Goal: Task Accomplishment & Management: Manage account settings

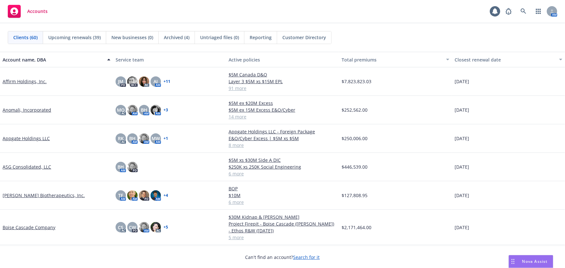
click at [265, 40] on span "Reporting" at bounding box center [261, 37] width 22 height 7
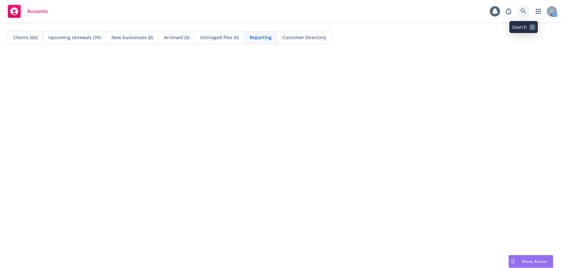
click at [521, 9] on icon at bounding box center [523, 11] width 6 height 6
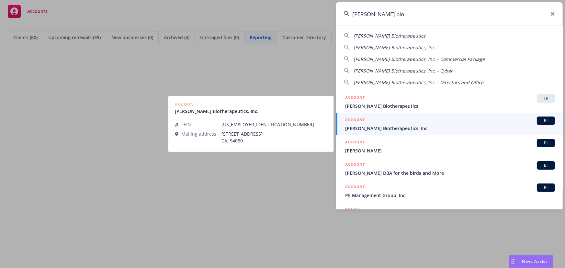
type input "asher bio"
click at [392, 123] on div "ACCOUNT BI" at bounding box center [450, 121] width 210 height 8
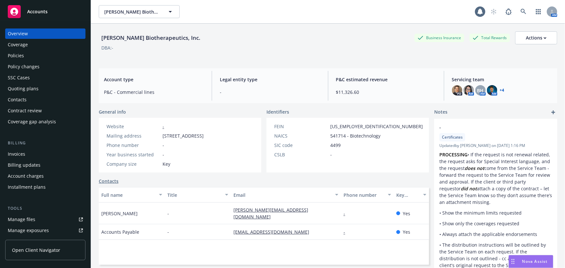
click at [17, 91] on div "Quoting plans" at bounding box center [23, 88] width 31 height 10
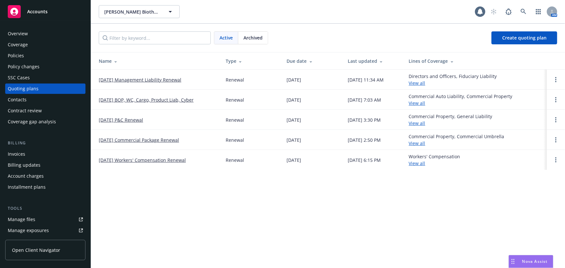
click at [172, 81] on link "10/01/25 Management Liability Renewal" at bounding box center [140, 79] width 83 height 7
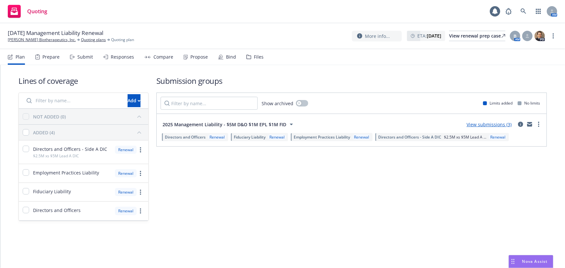
click at [80, 58] on div "Submit" at bounding box center [85, 56] width 16 height 5
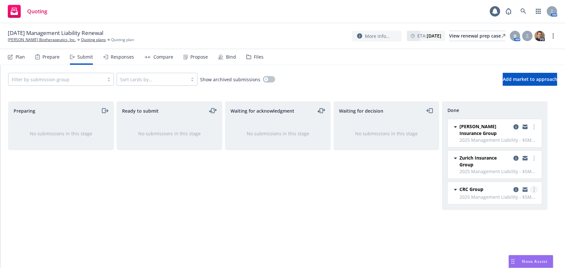
click at [534, 189] on circle "more" at bounding box center [533, 189] width 1 height 1
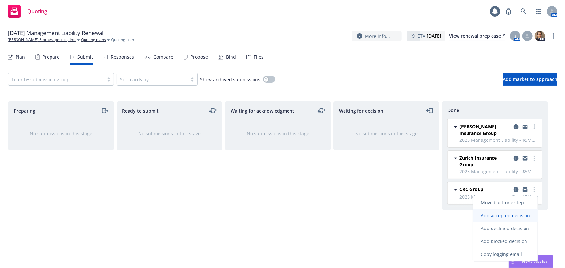
click at [511, 213] on span "Add accepted decision" at bounding box center [505, 215] width 65 height 6
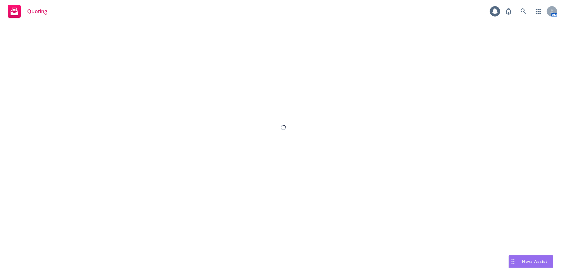
select select "12"
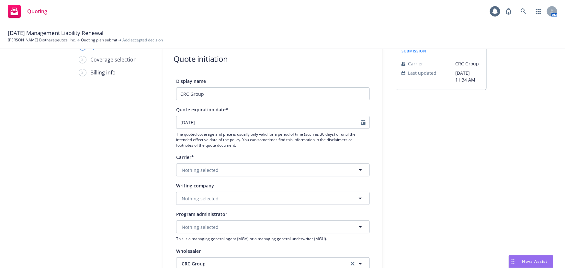
scroll to position [29, 0]
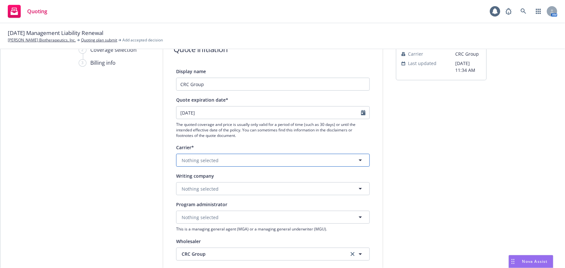
click at [260, 161] on button "Nothing selected" at bounding box center [273, 160] width 194 height 13
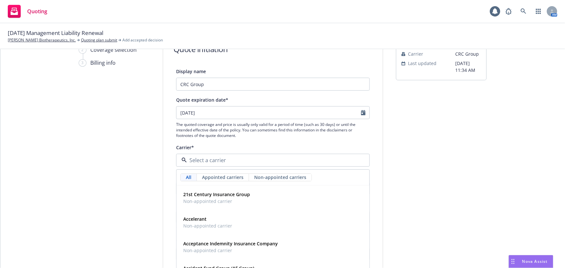
type input "e"
type input "nationw"
click at [274, 202] on div "Nationwide Insurance Company Appointed carrier" at bounding box center [273, 198] width 184 height 16
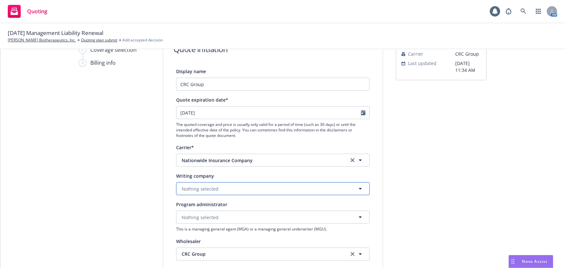
click at [275, 191] on button "Nothing selected" at bounding box center [273, 188] width 194 height 13
type input "scott"
click at [350, 159] on icon "clear selection" at bounding box center [352, 160] width 4 height 4
click at [356, 156] on icon "button" at bounding box center [360, 160] width 8 height 8
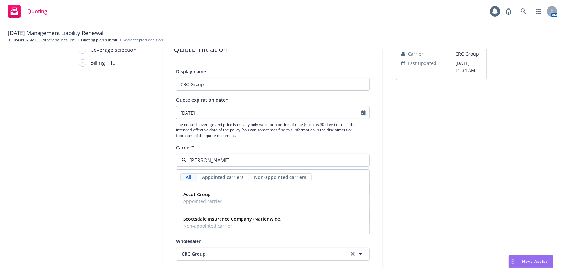
type input "scott"
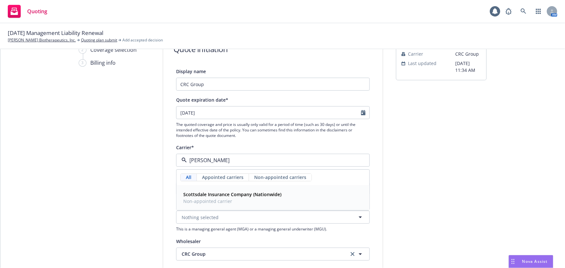
click at [346, 203] on div "Scottsdale Insurance Company (Nationwide) Non-appointed carrier" at bounding box center [273, 198] width 184 height 16
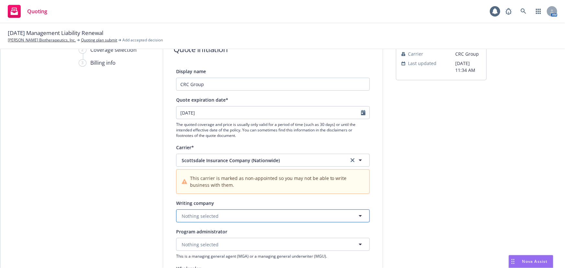
click at [213, 213] on span "Nothing selected" at bounding box center [200, 216] width 37 height 7
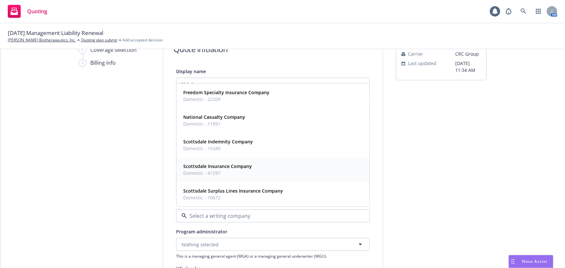
drag, startPoint x: 245, startPoint y: 168, endPoint x: 251, endPoint y: 168, distance: 6.5
click at [245, 168] on strong "Scottsdale Insurance Company" at bounding box center [217, 166] width 69 height 6
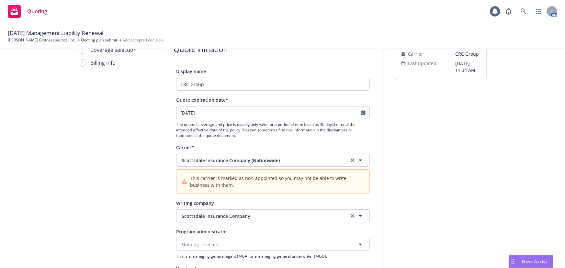
click at [444, 187] on div "submission Carrier CRC Group Last updated 8/21, 11:34 AM" at bounding box center [441, 263] width 91 height 461
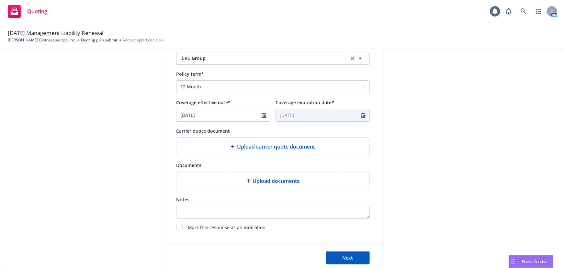
scroll to position [268, 0]
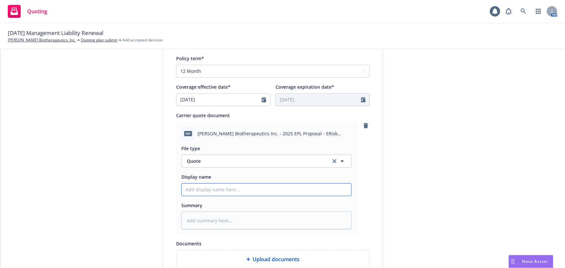
click at [212, 188] on input "Display name" at bounding box center [267, 189] width 170 height 12
type textarea "x"
type input "0"
type textarea "x"
type input "00"
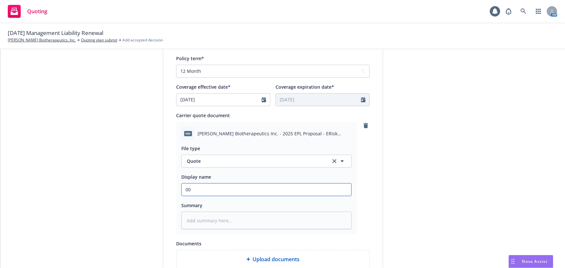
type textarea "x"
type input "00"
type textarea "x"
type input "00 A"
type textarea "x"
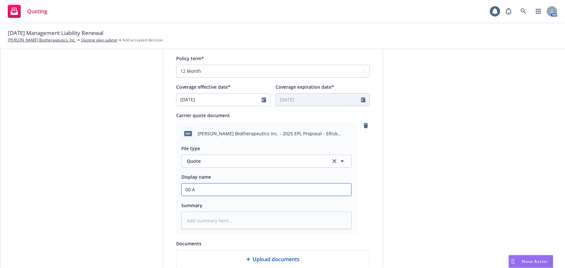
type input "00 As"
type textarea "x"
type input "00 Ash"
type textarea "x"
type input "00 Ashe"
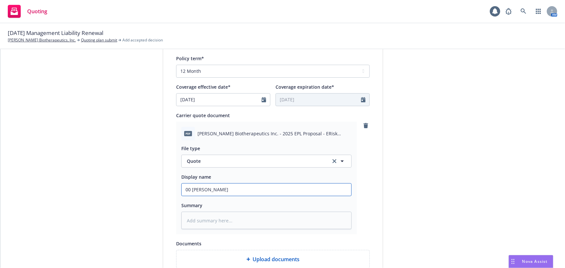
type textarea "x"
type input "00 Asher"
type textarea "x"
type input "00 Asher"
type textarea "x"
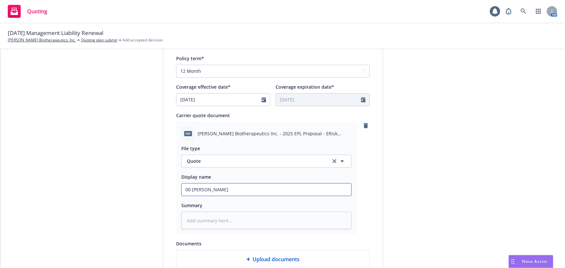
type input "00 Asher N"
type textarea "x"
type input "00 Asher"
type textarea "x"
type input "00 Asher B"
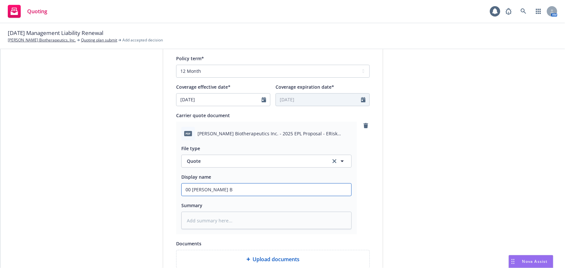
type textarea "x"
type input "00 Asher Bi"
type textarea "x"
type input "00 Asher Bio"
type textarea "x"
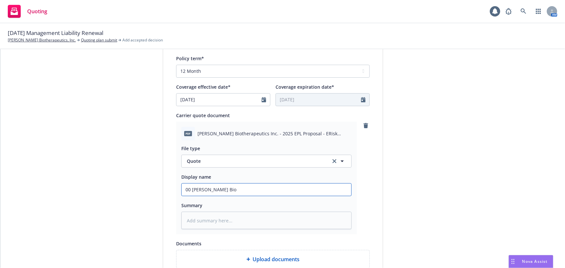
type input "00 Asher Bio"
type textarea "x"
type input "00 Asher Bio E"
type textarea "x"
type input "00 Asher Bio ER"
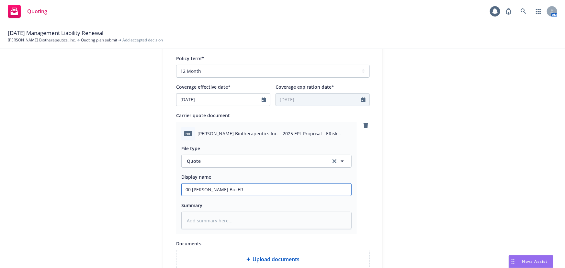
type textarea "x"
type input "00 Asher Bio ERi"
type textarea "x"
type input "00 Asher Bio ERis"
type textarea "x"
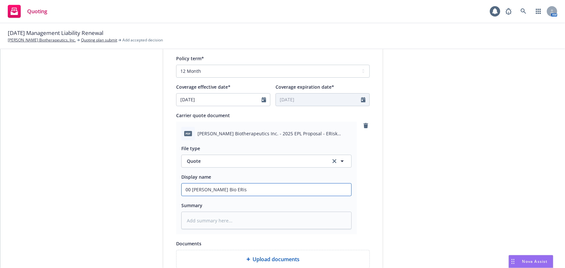
type input "00 Asher Bio ERisk"
type textarea "x"
type input "00 Asher Bio ERisk"
type textarea "x"
type input "00 Asher Bio ERisk E"
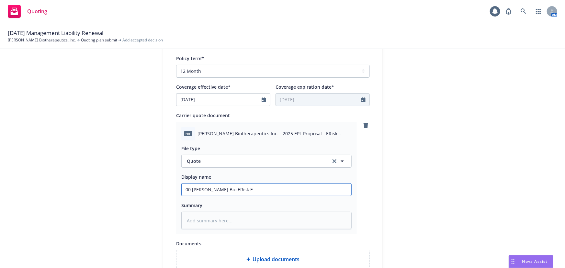
type textarea "x"
type input "00 Asher Bio ERisk EP"
type textarea "x"
type input "00 Asher Bio ERisk EPL"
type textarea "x"
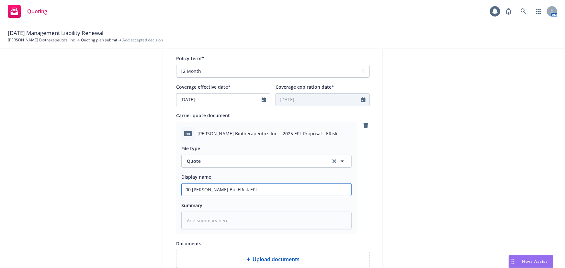
type input "00 Asher Bio ERisk EPL"
type textarea "x"
type input "00 Asher Bio ERisk EPL W"
type textarea "x"
type input "00 Asher Bio ERisk EPL Wu"
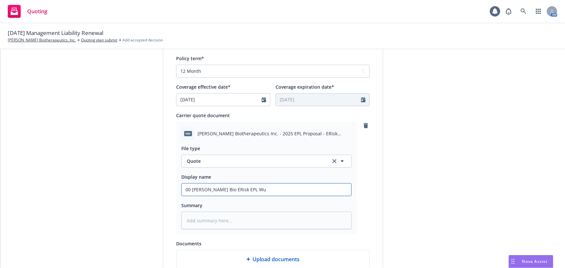
type textarea "x"
type input "00 Asher Bio ERisk EPL Wuo"
type textarea "x"
type input "00 Asher Bio ERisk EPL Wu"
type textarea "x"
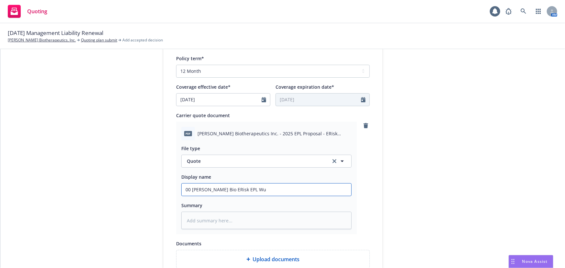
type input "00 Asher Bio ERisk EPL W"
type textarea "x"
type input "00 Asher Bio ERisk EPL"
type textarea "x"
type input "00 Asher Bio ERisk EPL"
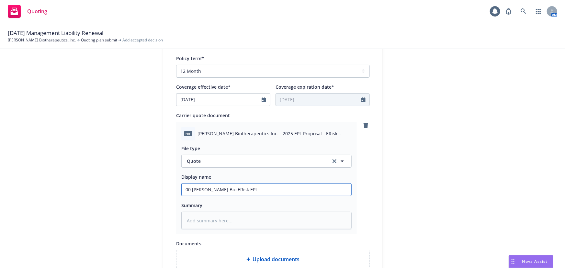
type textarea "x"
type input "00 Asher Bio ERisk EPL"
type textarea "x"
type input "00 Asher Bio ERisk EPL !"
type textarea "x"
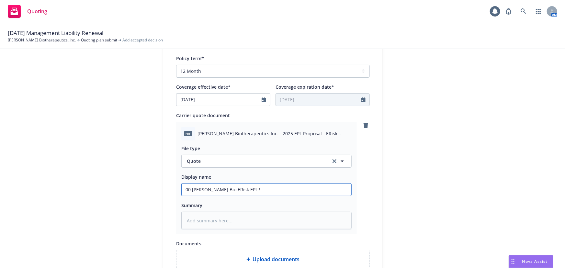
type input "00 Asher Bio ERisk EPL"
type textarea "x"
type input "00 Asher Bio ERisk EPL $"
type textarea "x"
type input "00 Asher Bio ERisk EPL $1"
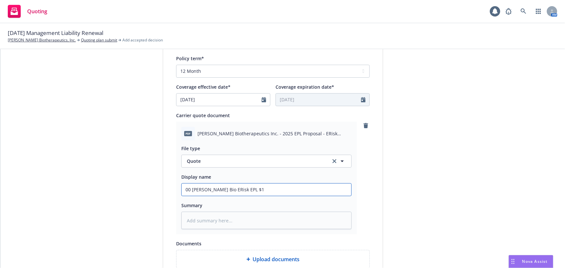
type textarea "x"
type input "00 Asher Bio ERisk EPL $1M"
type textarea "x"
type input "00 Asher Bio ERisk EPL $1M"
type textarea "x"
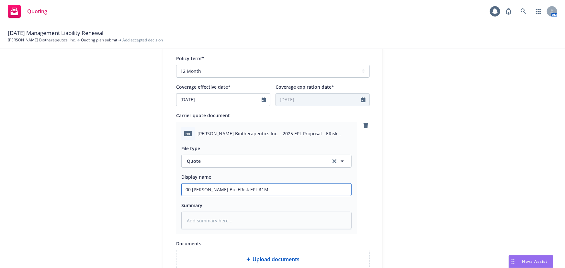
type input "00 Asher Bio ERisk EPL $1M Q"
type textarea "x"
type input "00 Asher Bio ERisk EPL $1M Qu"
type textarea "x"
type input "00 Asher Bio ERisk EPL $1M Quo"
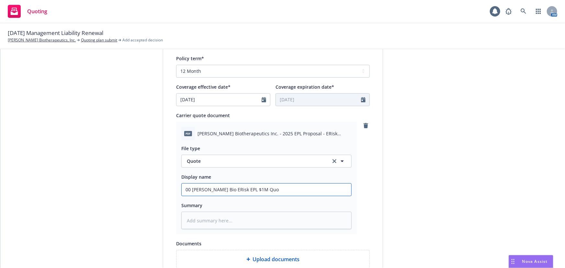
type textarea "x"
type input "00 Asher Bio ERisk EPL $1M Quot"
type textarea "x"
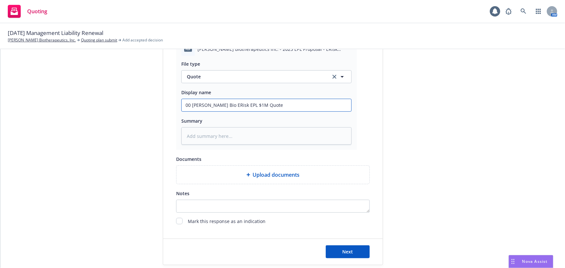
scroll to position [362, 0]
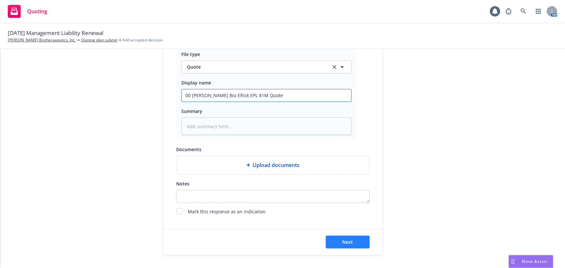
type input "00 Asher Bio ERisk EPL $1M Quote"
click at [350, 243] on span "Next" at bounding box center [347, 242] width 11 height 6
type textarea "x"
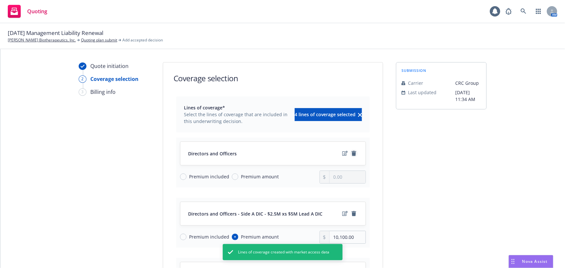
click at [351, 155] on icon "remove" at bounding box center [353, 153] width 5 height 5
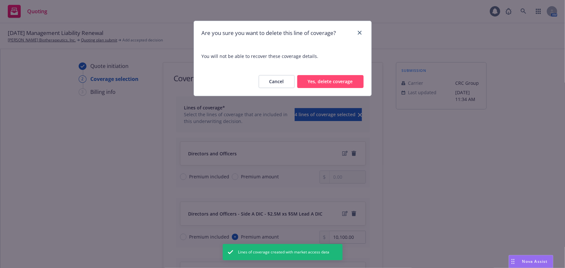
click at [340, 84] on button "Yes, delete coverage" at bounding box center [330, 81] width 66 height 13
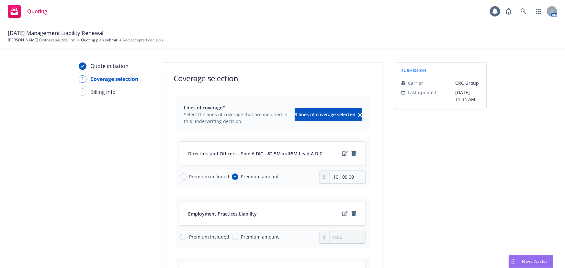
click at [351, 154] on icon "remove" at bounding box center [353, 153] width 5 height 5
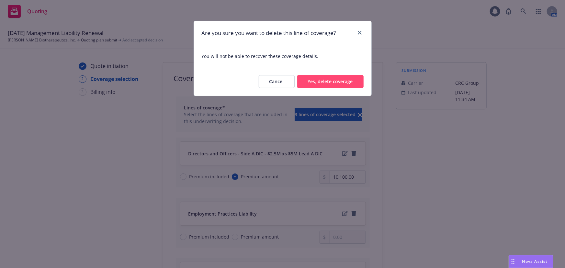
click at [335, 85] on button "Yes, delete coverage" at bounding box center [330, 81] width 66 height 13
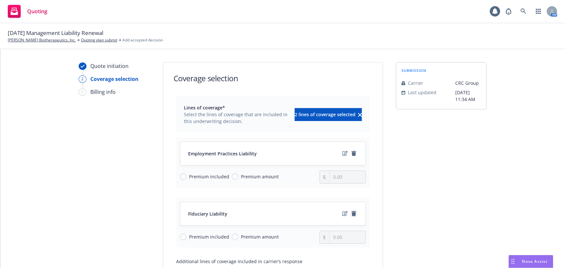
click at [351, 213] on icon "remove" at bounding box center [353, 213] width 5 height 5
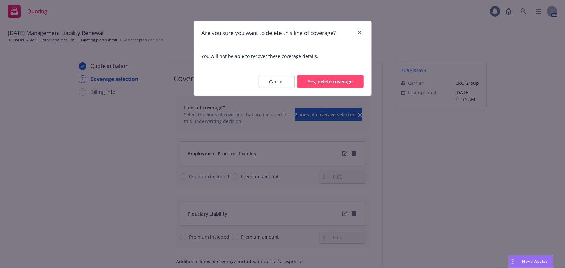
click at [319, 76] on button "Yes, delete coverage" at bounding box center [330, 81] width 66 height 13
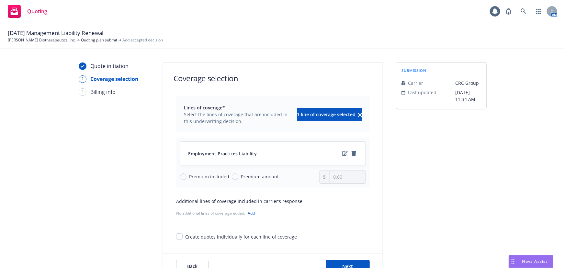
click at [241, 176] on span "Premium amount" at bounding box center [260, 176] width 38 height 7
click at [238, 176] on input "Premium amount" at bounding box center [235, 176] width 6 height 6
radio input "true"
drag, startPoint x: 343, startPoint y: 177, endPoint x: 293, endPoint y: 178, distance: 50.5
click at [307, 178] on div "Premium included Premium amount 0.00" at bounding box center [273, 177] width 186 height 13
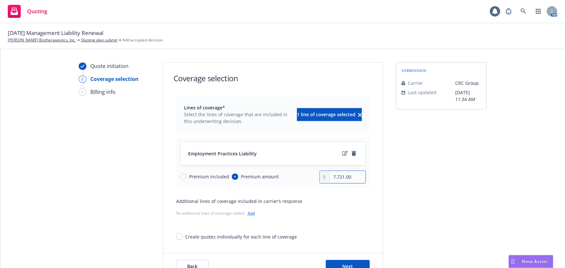
type input "7,721.00"
click at [342, 153] on icon "edit" at bounding box center [345, 153] width 6 height 5
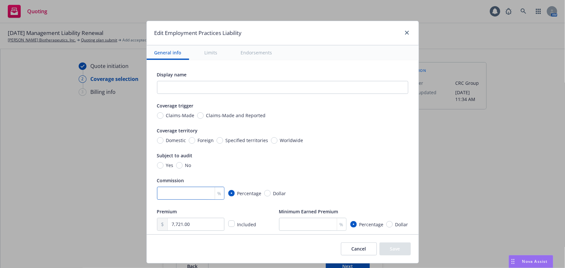
click at [188, 193] on input "number" at bounding box center [190, 193] width 67 height 13
type input "12"
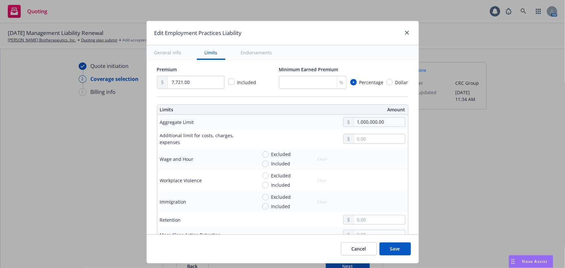
scroll to position [147, 0]
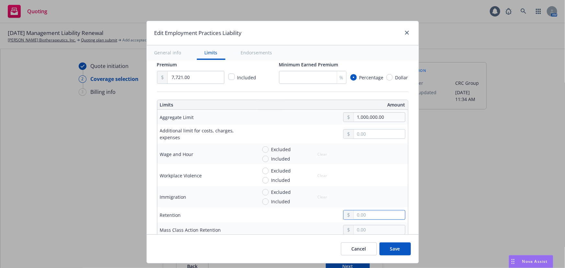
click at [361, 214] on input "text" at bounding box center [379, 214] width 51 height 9
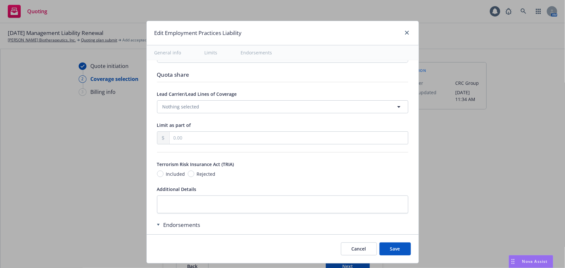
scroll to position [559, 0]
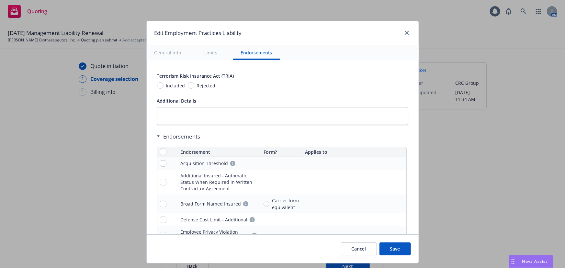
type input "25,000.00"
click at [160, 151] on input "checkbox" at bounding box center [163, 152] width 6 height 6
checkbox input "true"
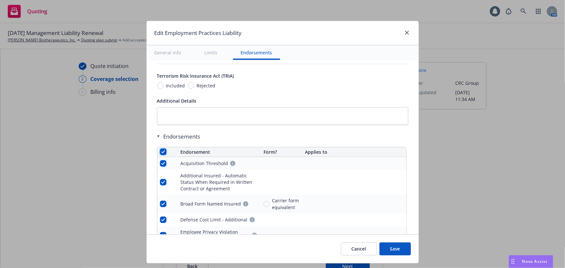
checkbox input "true"
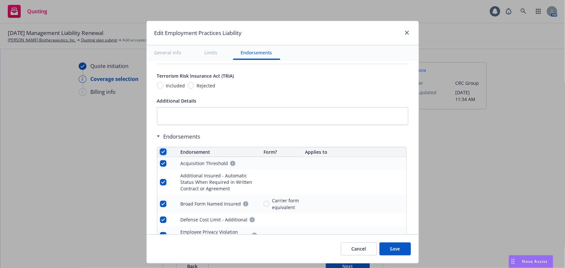
checkbox input "true"
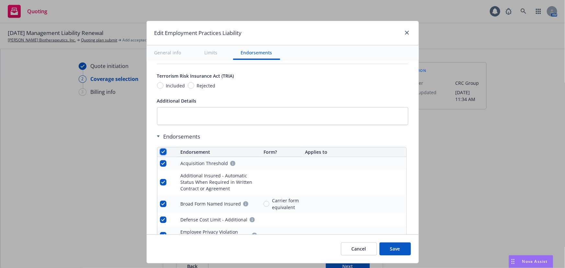
checkbox input "true"
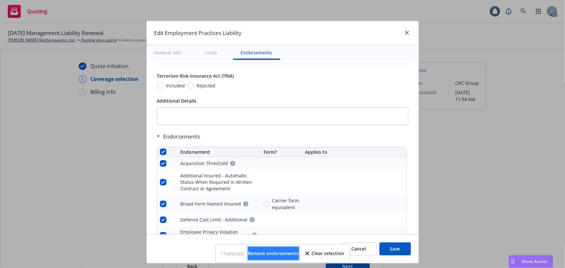
click at [284, 250] on span "Remove endorsements" at bounding box center [273, 253] width 51 height 6
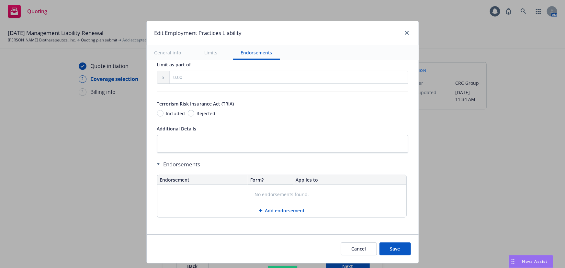
click at [396, 247] on button "Save" at bounding box center [394, 248] width 31 height 13
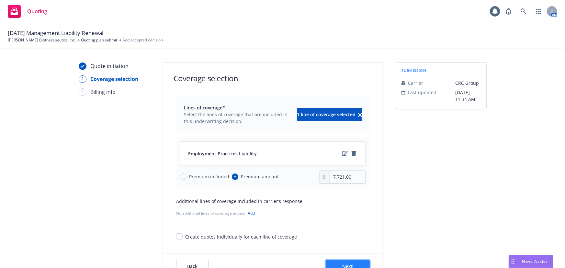
click at [353, 261] on button "Next" at bounding box center [348, 266] width 44 height 13
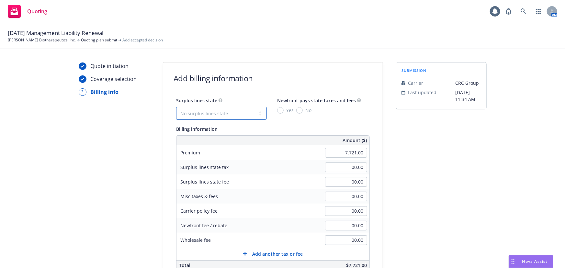
click at [249, 115] on select "No surplus lines state Alaska Alabama Arkansas Arizona California Colorado Conn…" at bounding box center [221, 113] width 91 height 13
select select "CA"
click at [176, 107] on select "No surplus lines state Alaska Alabama Arkansas Arizona California Colorado Conn…" at bounding box center [221, 113] width 91 height 13
type input "231.63"
type input "13.90"
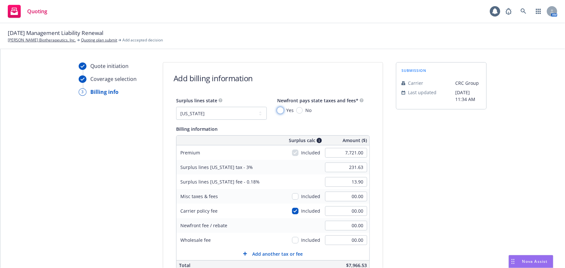
click at [277, 109] on input "Yes" at bounding box center [280, 110] width 6 height 6
radio input "true"
click at [296, 110] on input "No" at bounding box center [299, 110] width 6 height 6
radio input "true"
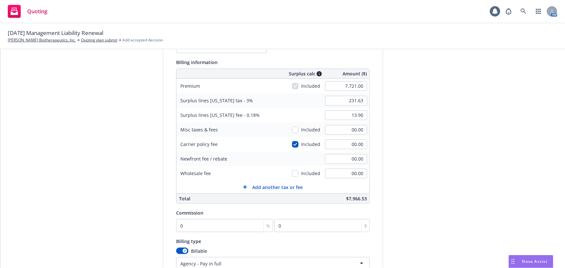
scroll to position [88, 0]
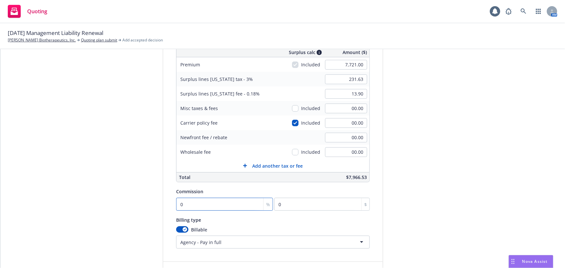
click at [203, 204] on input "0" at bounding box center [224, 204] width 97 height 13
type input "1"
type input "77.21"
type input "12"
type input "926.52"
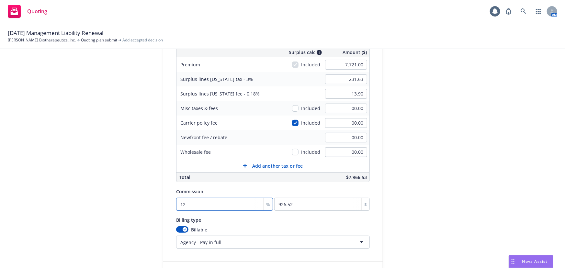
type input "12"
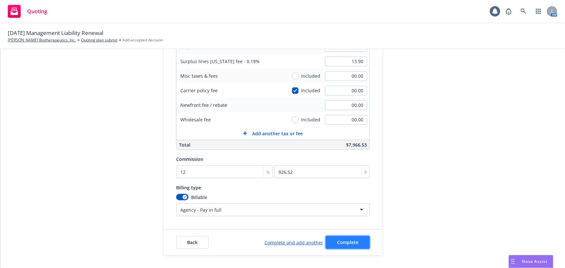
click at [347, 241] on span "Complete" at bounding box center [347, 242] width 21 height 6
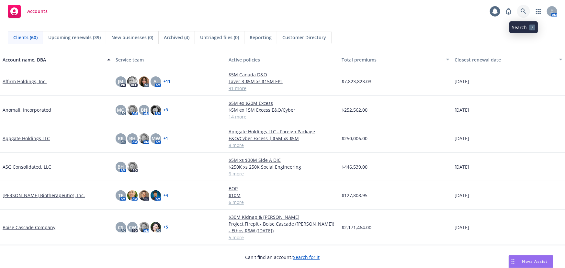
click at [525, 14] on icon at bounding box center [523, 11] width 6 height 6
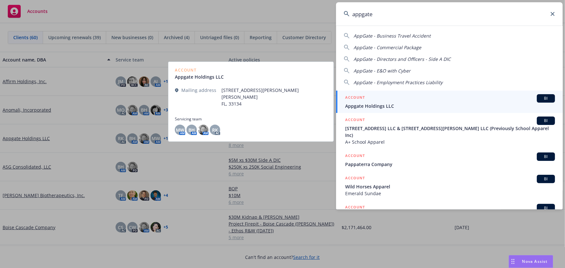
type input "appgate"
click at [379, 101] on div "ACCOUNT BI" at bounding box center [450, 98] width 210 height 8
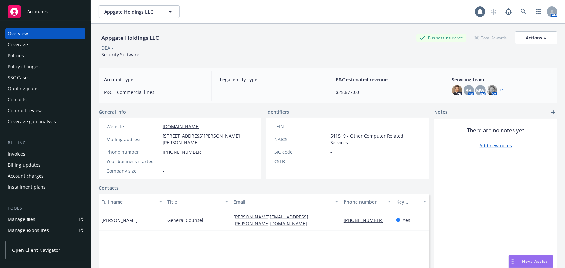
click at [63, 58] on div "Policies" at bounding box center [45, 55] width 75 height 10
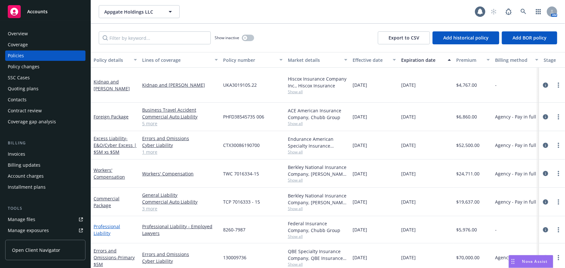
click at [116, 223] on link "Professional Liability" at bounding box center [107, 229] width 27 height 13
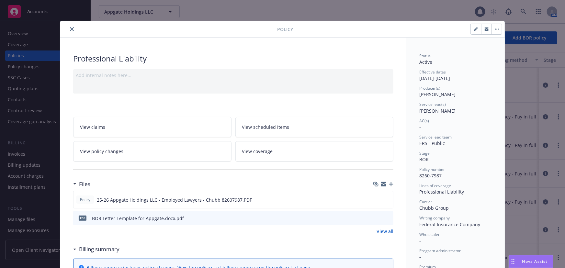
click at [389, 182] on icon "button" at bounding box center [391, 184] width 5 height 5
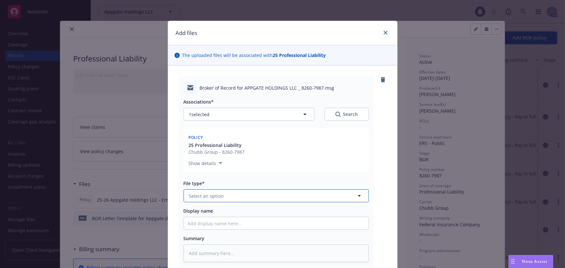
click at [233, 197] on button "Select an option" at bounding box center [275, 195] width 185 height 13
drag, startPoint x: 240, startPoint y: 196, endPoint x: 58, endPoint y: 202, distance: 182.3
click at [58, 202] on div "Add files The uploaded files will be associated with 25 Professional Liability …" at bounding box center [282, 134] width 565 height 268
type input "confir"
click at [220, 209] on div "BOR Confirmation" at bounding box center [210, 213] width 44 height 9
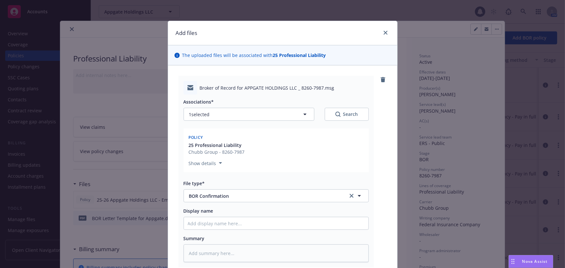
click at [239, 151] on span "Chubb Group - 8260-7987" at bounding box center [217, 152] width 56 height 7
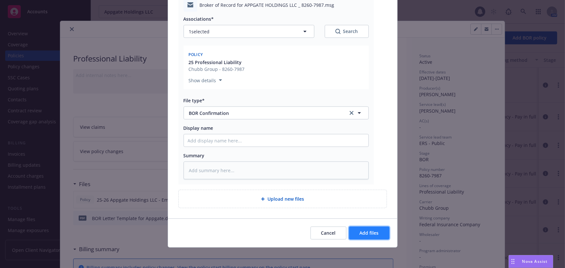
click at [367, 235] on span "Add files" at bounding box center [369, 233] width 19 height 6
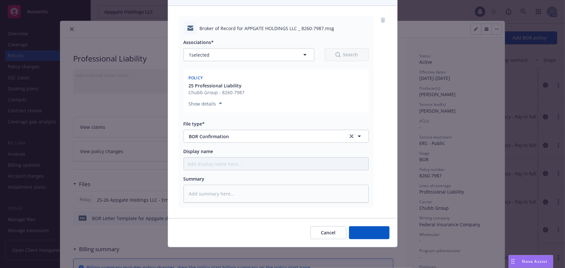
scroll to position [59, 0]
type textarea "x"
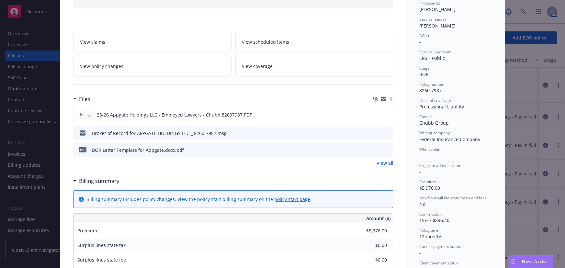
scroll to position [88, 0]
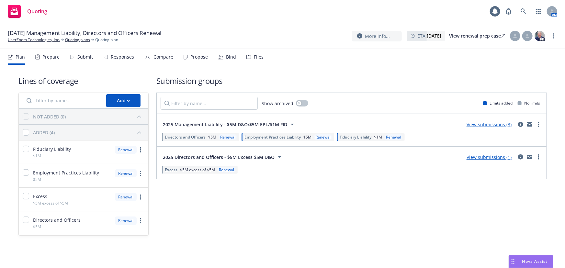
click at [94, 58] on div "Plan Prepare Submit Responses Compare Propose Bind Files" at bounding box center [136, 57] width 256 height 16
click at [82, 59] on div "Submit" at bounding box center [85, 56] width 16 height 5
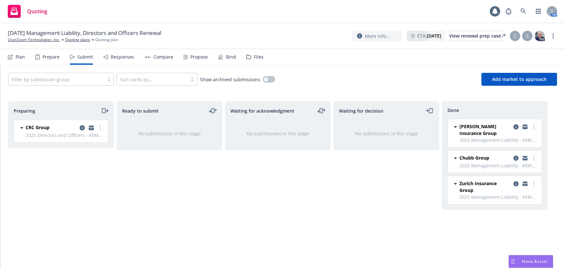
click at [249, 56] on div "Files" at bounding box center [254, 57] width 17 height 16
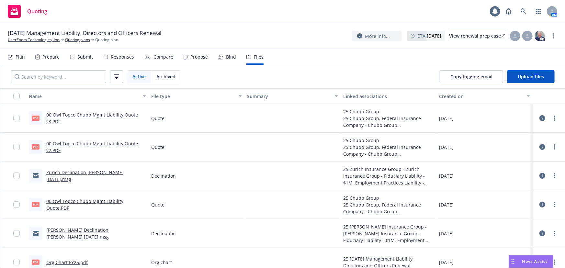
click at [128, 116] on link "00 Owl Topco Chubb Mgmt Liability Quote v3.PDF" at bounding box center [92, 118] width 92 height 13
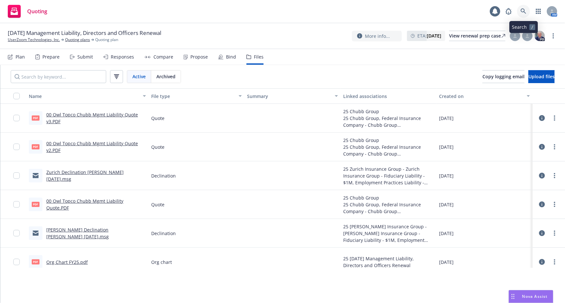
click at [524, 11] on icon at bounding box center [523, 11] width 6 height 6
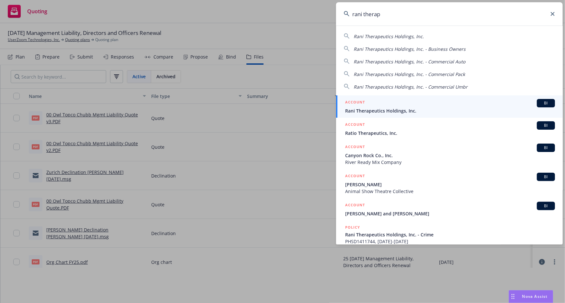
type input "rani therap"
click at [420, 108] on span "Rani Therapeutics Holdings, Inc." at bounding box center [450, 110] width 210 height 7
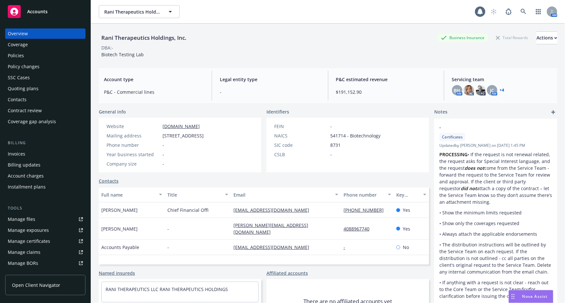
click at [38, 60] on div "Policies" at bounding box center [45, 55] width 75 height 10
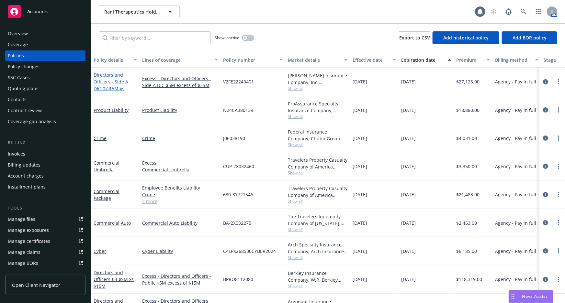
click at [127, 80] on link "Directors and Officers - Side A DIC - 07 $5M xs $35M Excess Side A" at bounding box center [115, 85] width 42 height 27
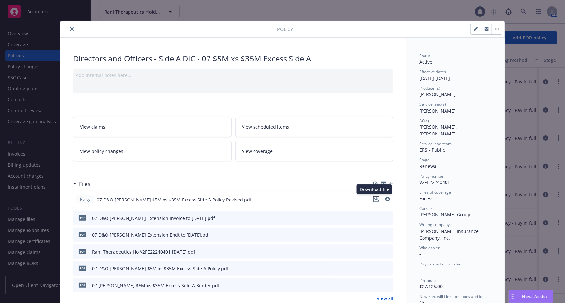
click at [374, 197] on icon "download file" at bounding box center [375, 199] width 5 height 5
click at [363, 30] on div at bounding box center [397, 29] width 209 height 11
click at [474, 28] on icon "button" at bounding box center [476, 29] width 4 height 4
select select "RENEWAL"
select select "other"
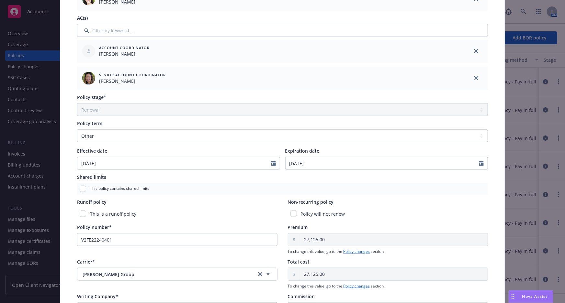
scroll to position [202, 0]
click at [479, 164] on icon "Calendar" at bounding box center [481, 163] width 5 height 5
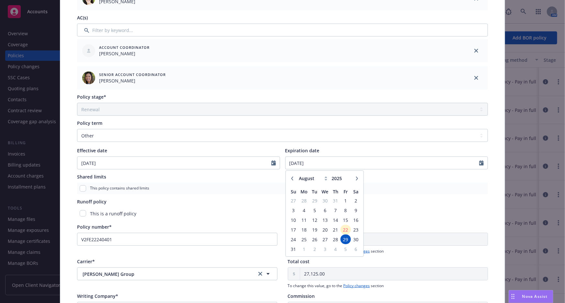
click at [356, 178] on icon "button" at bounding box center [357, 179] width 2 height 4
select select "10"
click at [321, 237] on span "29" at bounding box center [324, 240] width 9 height 8
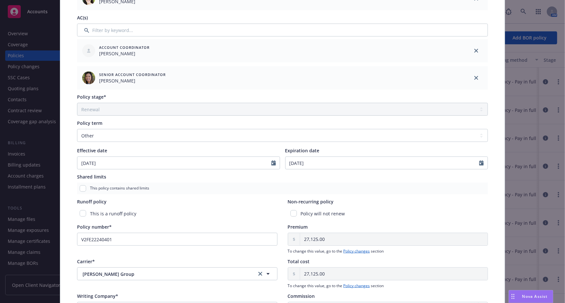
type input "[DATE]"
click at [395, 183] on div "This policy contains shared limits" at bounding box center [282, 189] width 411 height 12
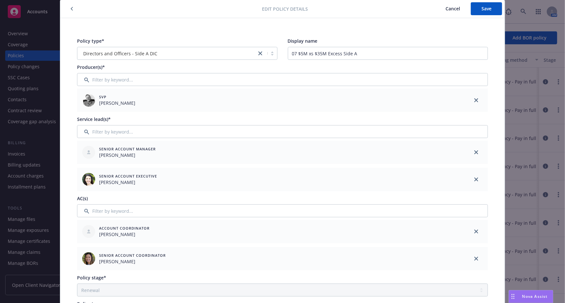
scroll to position [15, 0]
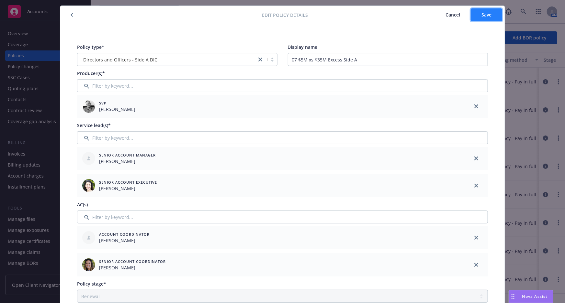
click at [489, 10] on button "Save" at bounding box center [486, 14] width 31 height 13
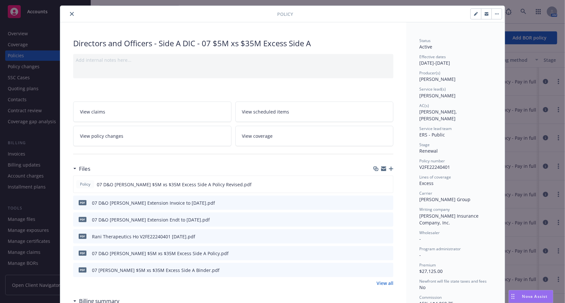
click at [389, 169] on icon "button" at bounding box center [391, 169] width 5 height 5
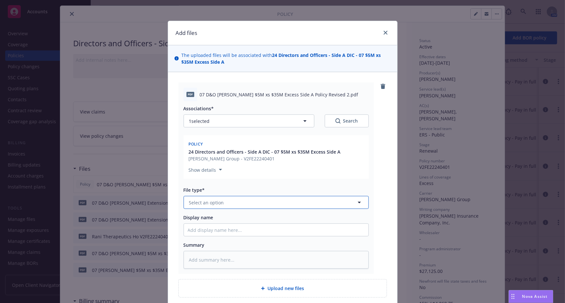
click at [258, 201] on button "Select an option" at bounding box center [275, 202] width 185 height 13
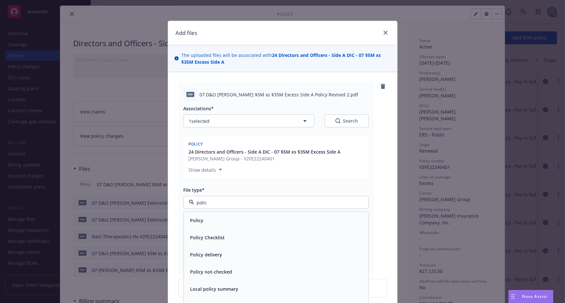
type input "policy"
click at [260, 217] on div "Policy" at bounding box center [276, 220] width 177 height 9
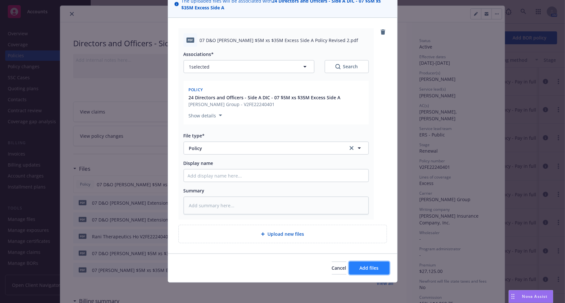
click at [356, 265] on button "Add files" at bounding box center [369, 268] width 40 height 13
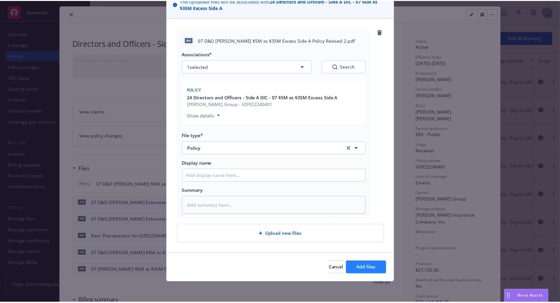
scroll to position [31, 0]
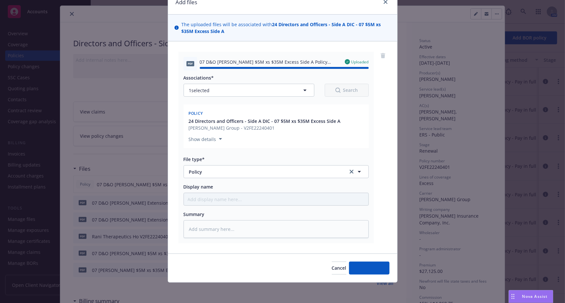
type textarea "x"
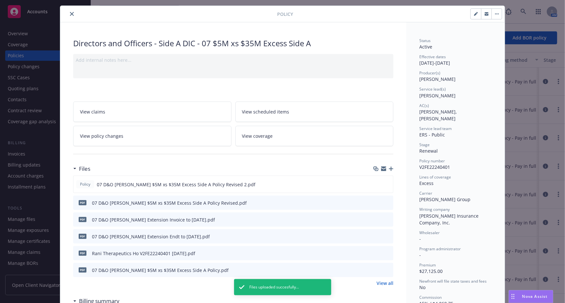
click at [70, 13] on icon "close" at bounding box center [72, 14] width 4 height 4
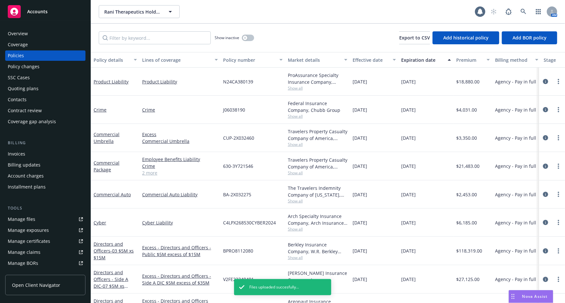
click at [43, 68] on div "Policy changes" at bounding box center [45, 66] width 75 height 10
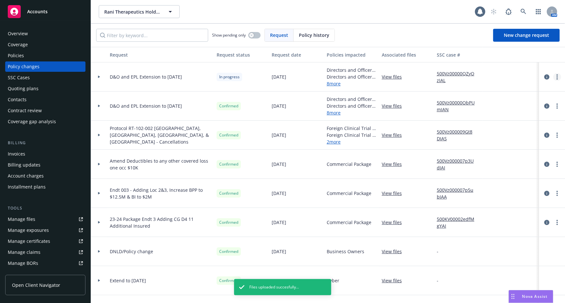
click at [553, 78] on link "more" at bounding box center [557, 77] width 8 height 8
click at [499, 129] on link "Resume workflow" at bounding box center [500, 128] width 111 height 13
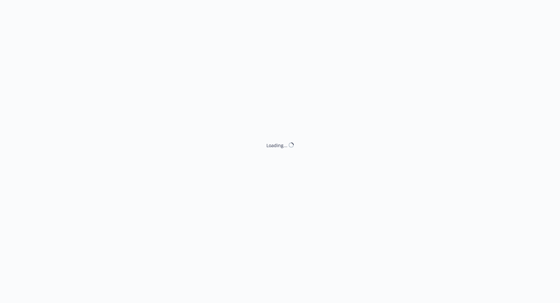
select select "ACCEPTED"
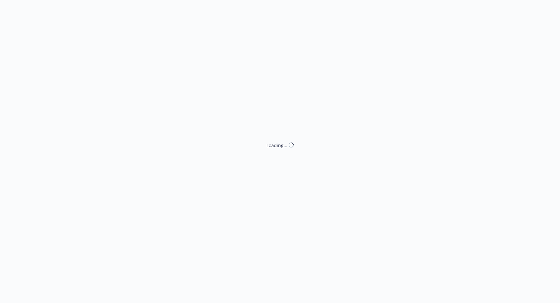
select select "ACCEPTED"
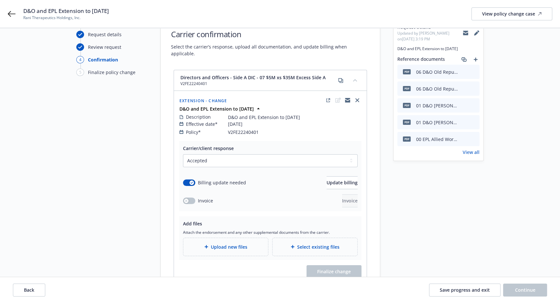
scroll to position [36, 0]
click at [327, 179] on span "Update billing" at bounding box center [342, 182] width 31 height 6
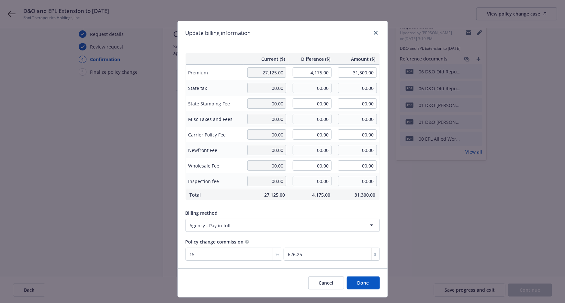
click at [326, 45] on div "Current ($) Difference ($) Amount ($) Premium 27,125.00 4,175.00 31,300.00 Stat…" at bounding box center [283, 156] width 210 height 223
click at [362, 284] on button "Done" at bounding box center [363, 283] width 33 height 13
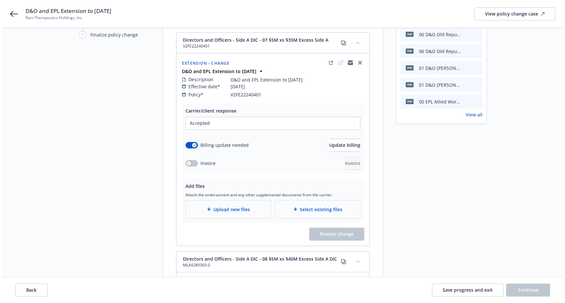
scroll to position [74, 0]
click at [227, 206] on span "Upload new files" at bounding box center [229, 209] width 37 height 7
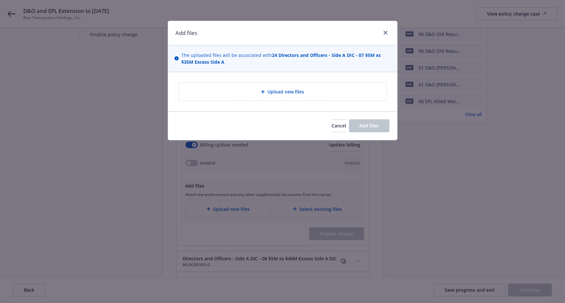
type textarea "x"
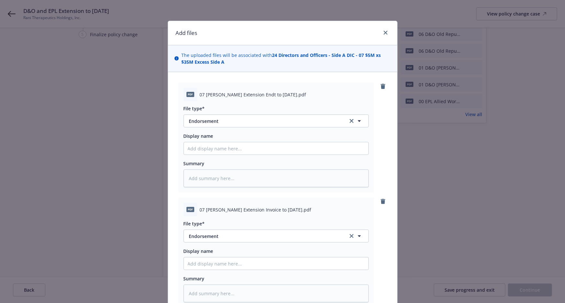
scroll to position [42, 0]
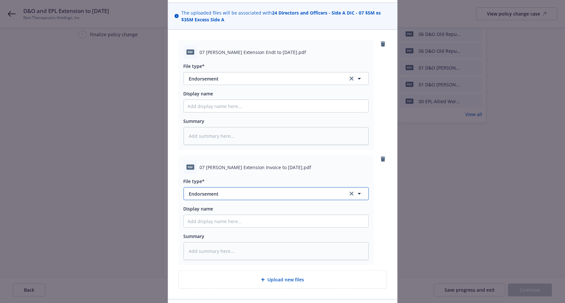
click at [237, 198] on button "Endorsement" at bounding box center [275, 193] width 185 height 13
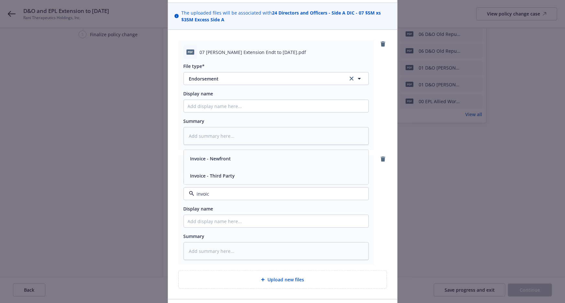
type input "invoice"
click at [254, 169] on div "Invoice - Third Party" at bounding box center [276, 175] width 184 height 17
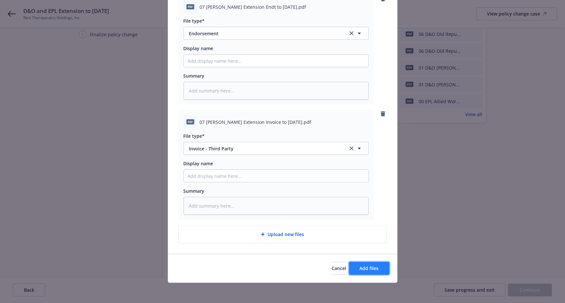
click at [363, 272] on button "Add files" at bounding box center [369, 268] width 40 height 13
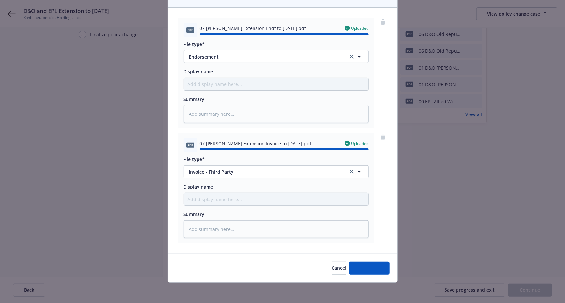
type textarea "x"
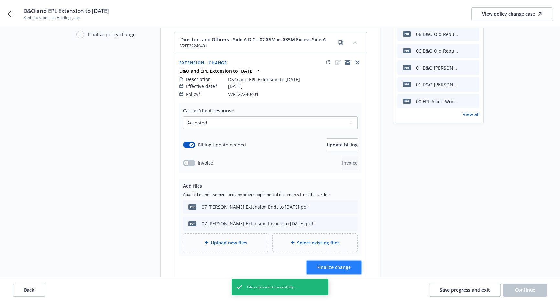
click at [333, 264] on span "Finalize change" at bounding box center [334, 267] width 34 height 6
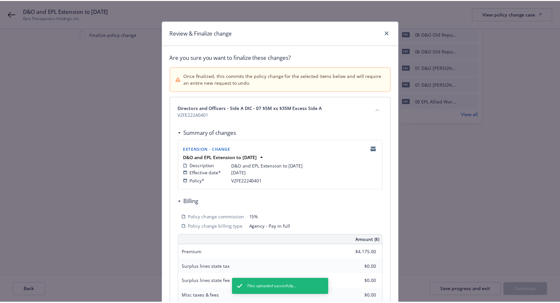
scroll to position [134, 0]
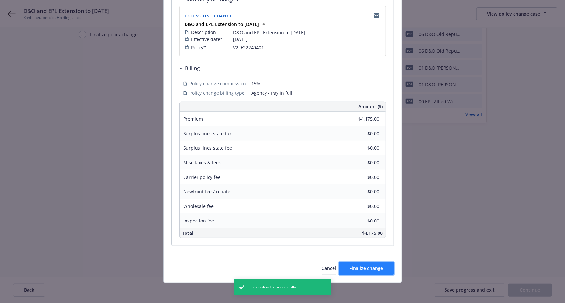
click at [352, 266] on span "Finalize change" at bounding box center [367, 268] width 34 height 6
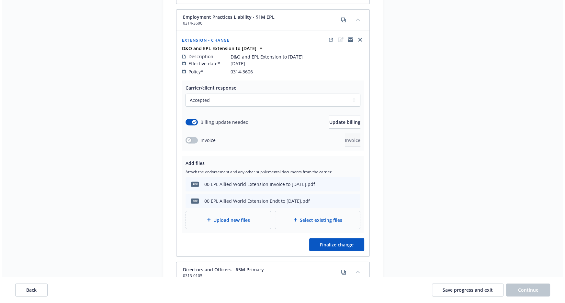
scroll to position [2106, 0]
click at [335, 241] on span "Finalize change" at bounding box center [334, 244] width 34 height 6
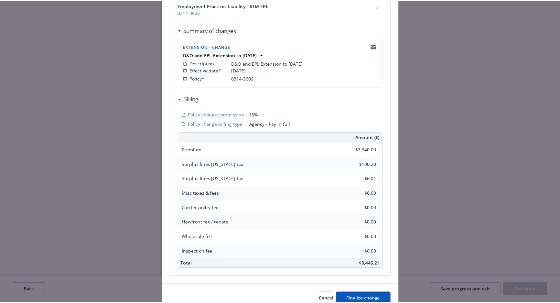
scroll to position [134, 0]
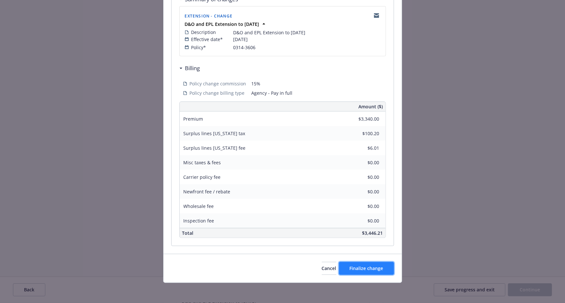
click at [361, 272] on button "Finalize change" at bounding box center [366, 268] width 55 height 13
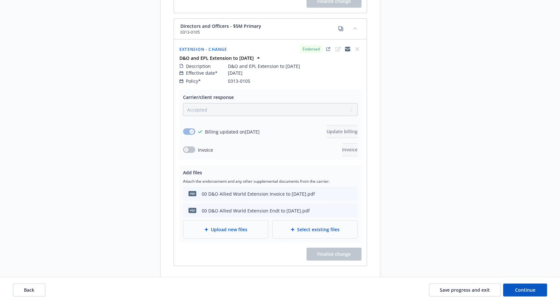
scroll to position [2373, 0]
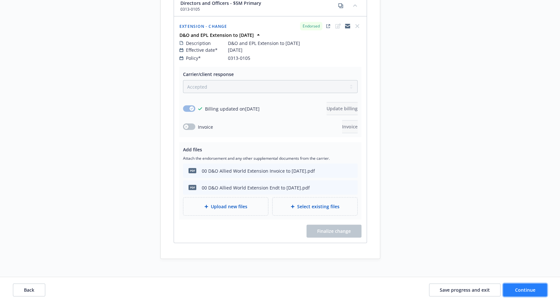
click at [521, 289] on span "Continue" at bounding box center [526, 290] width 20 height 6
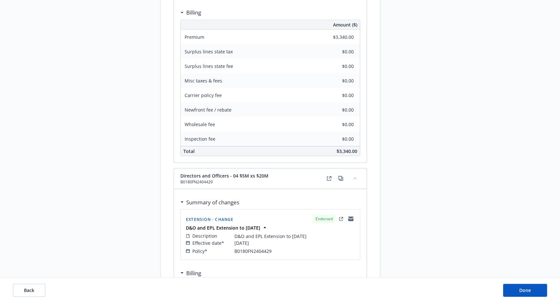
scroll to position [1728, 0]
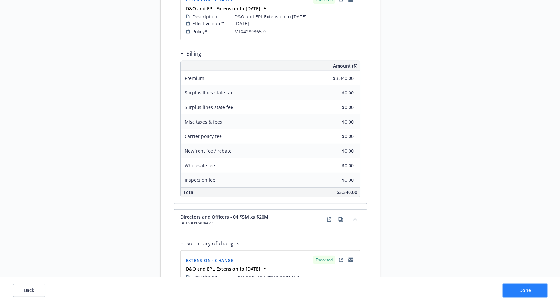
click at [529, 291] on span "Done" at bounding box center [526, 290] width 12 height 6
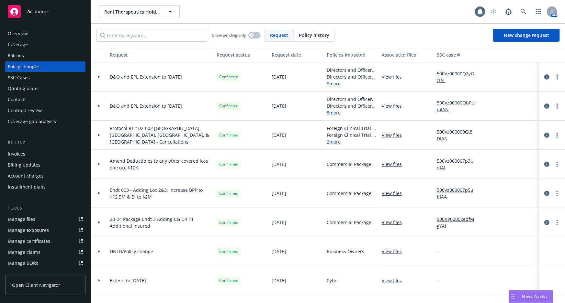
click at [448, 72] on link "500Vz00000QZyOzIAL" at bounding box center [458, 77] width 43 height 14
